Goal: Information Seeking & Learning: Learn about a topic

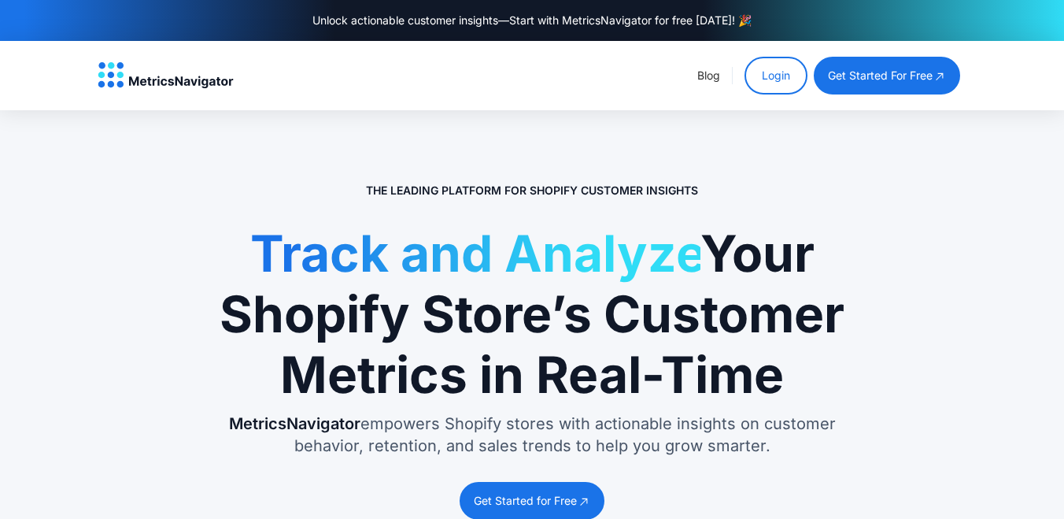
click at [704, 72] on link "Blog" at bounding box center [708, 74] width 23 height 13
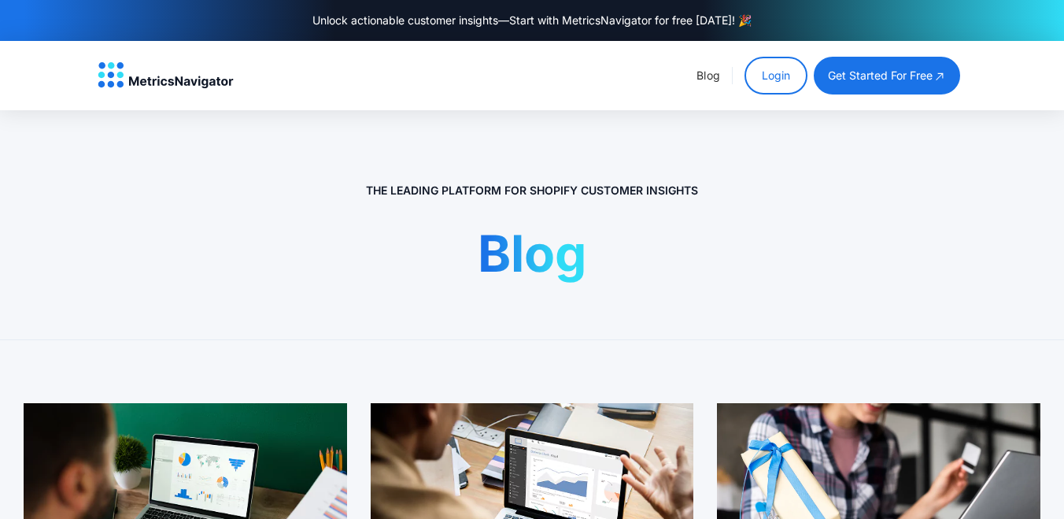
click at [704, 72] on link "Blog" at bounding box center [709, 74] width 24 height 13
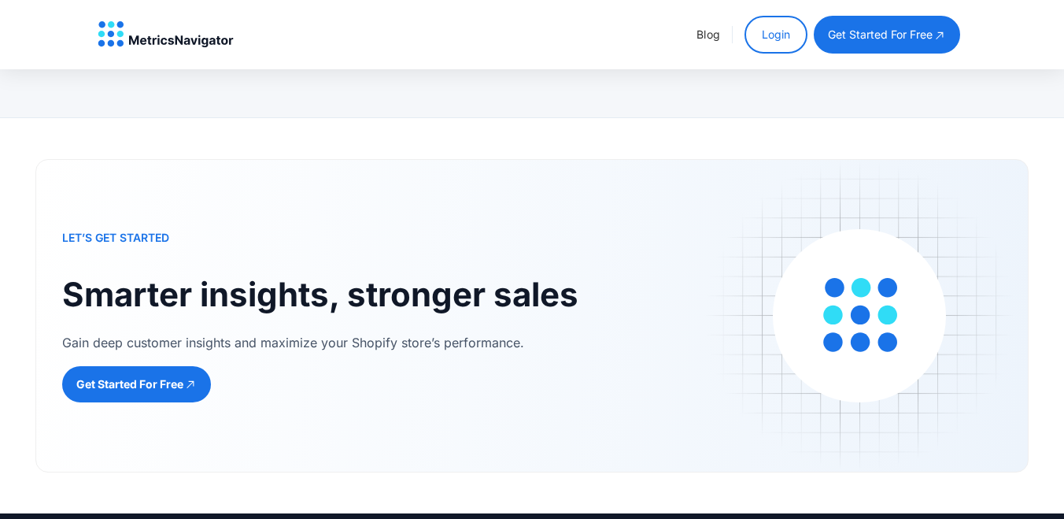
scroll to position [1576, 0]
